Goal: Find specific page/section: Find specific page/section

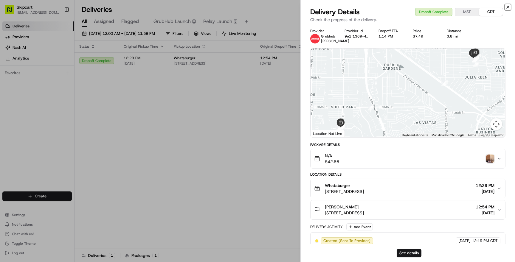
click at [510, 8] on icon "button" at bounding box center [508, 7] width 5 height 5
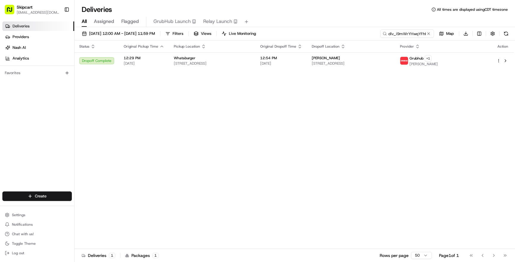
click at [28, 24] on span "Deliveries" at bounding box center [21, 26] width 17 height 5
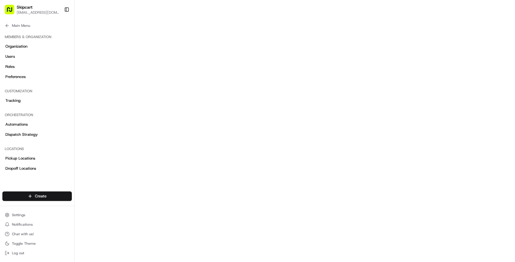
scroll to position [91, 0]
